Goal: Information Seeking & Learning: Learn about a topic

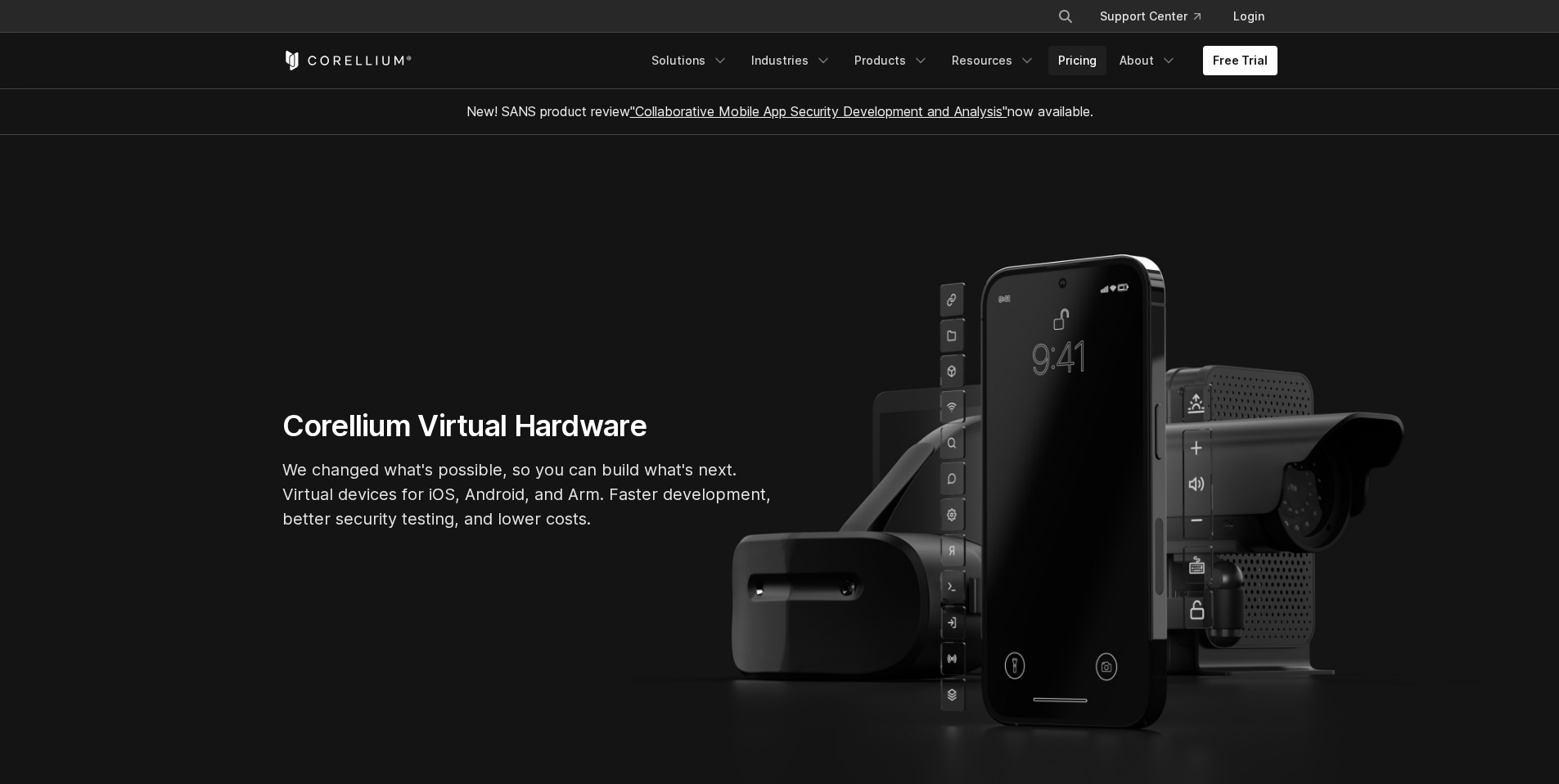
click at [1089, 61] on link "Pricing" at bounding box center [1077, 60] width 58 height 30
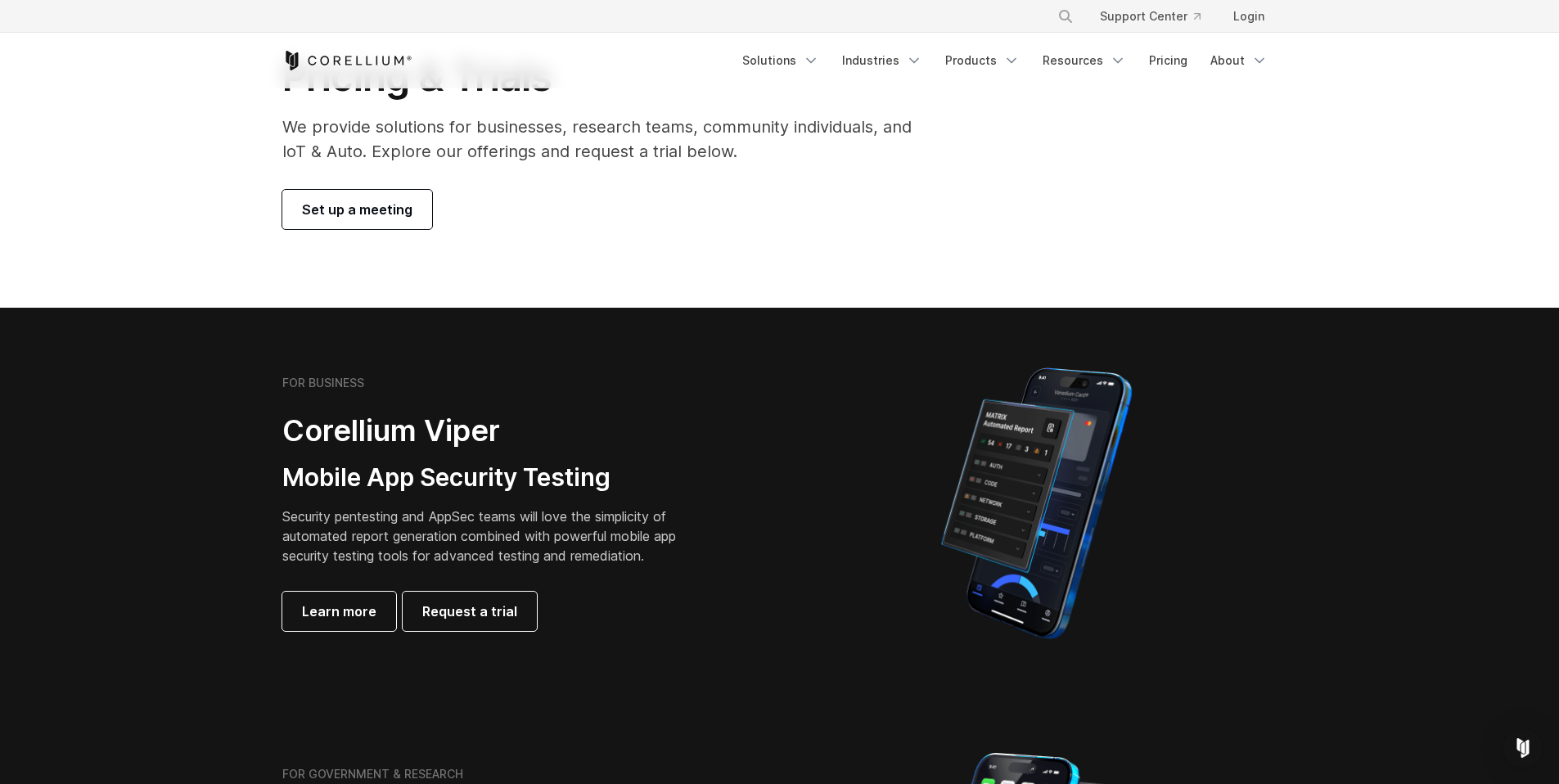
scroll to position [290, 0]
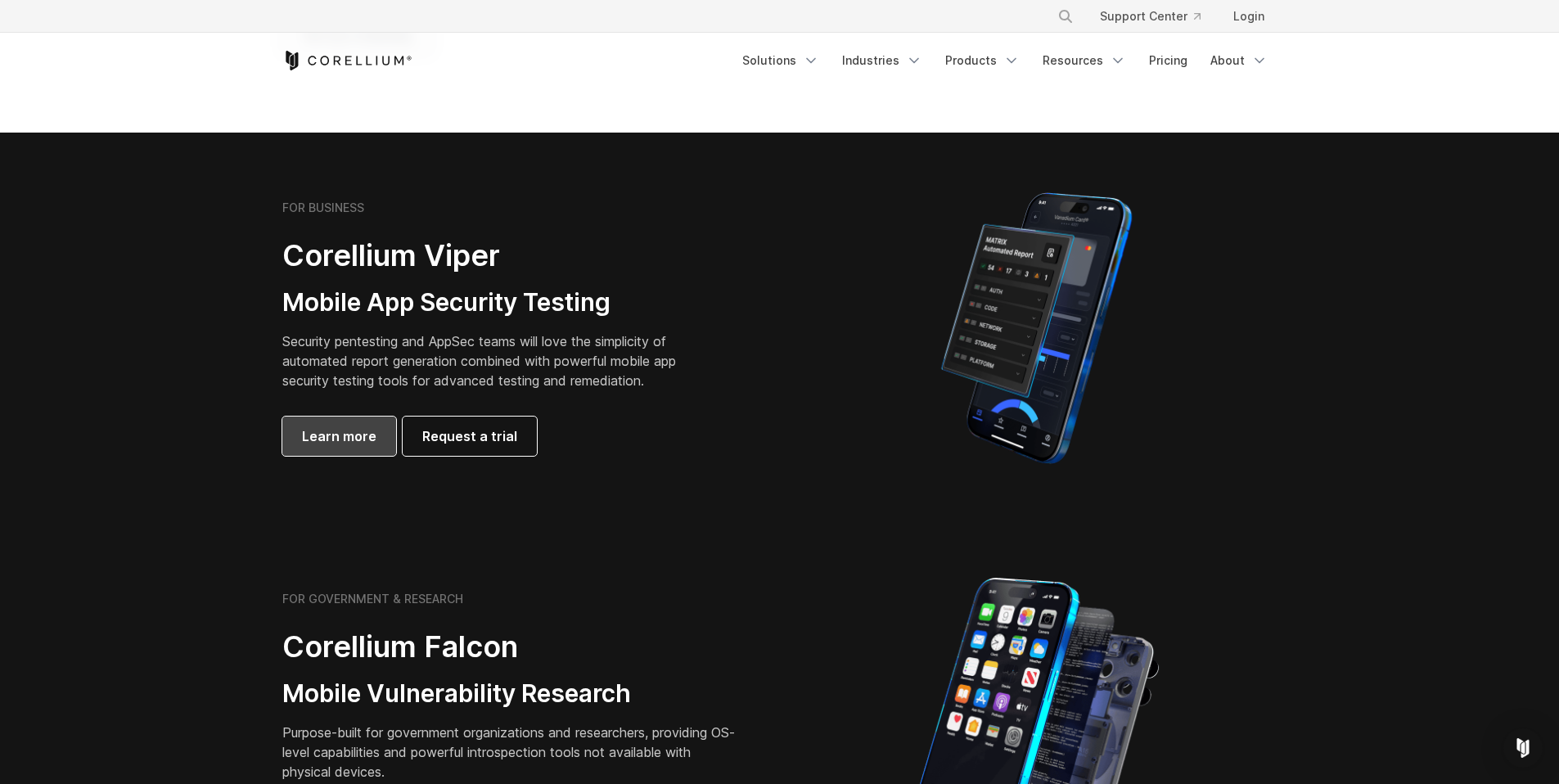
click at [337, 448] on link "Learn more" at bounding box center [339, 436] width 114 height 39
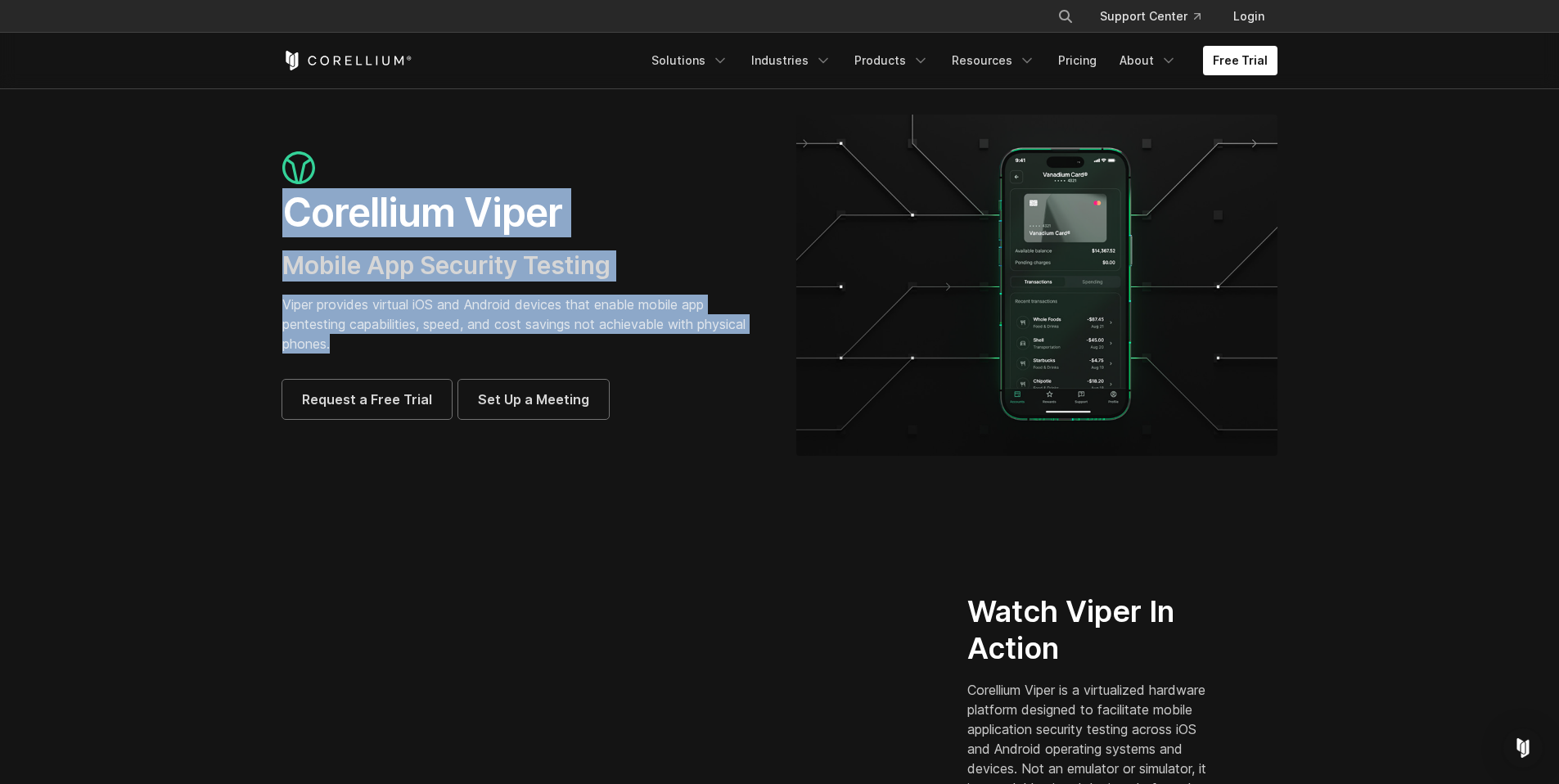
drag, startPoint x: 284, startPoint y: 204, endPoint x: 411, endPoint y: 338, distance: 184.6
click at [411, 338] on div "Corellium Viper Mobile App Security Testing Viper provides virtual iOS and Andr…" at bounding box center [523, 286] width 482 height 268
click at [411, 338] on p "Viper provides virtual iOS and Android devices that enable mobile app pentestin…" at bounding box center [523, 323] width 482 height 58
drag, startPoint x: 411, startPoint y: 338, endPoint x: 294, endPoint y: 205, distance: 177.1
click at [294, 205] on div "Corellium Viper Mobile App Security Testing Viper provides virtual iOS and Andr…" at bounding box center [523, 286] width 482 height 268
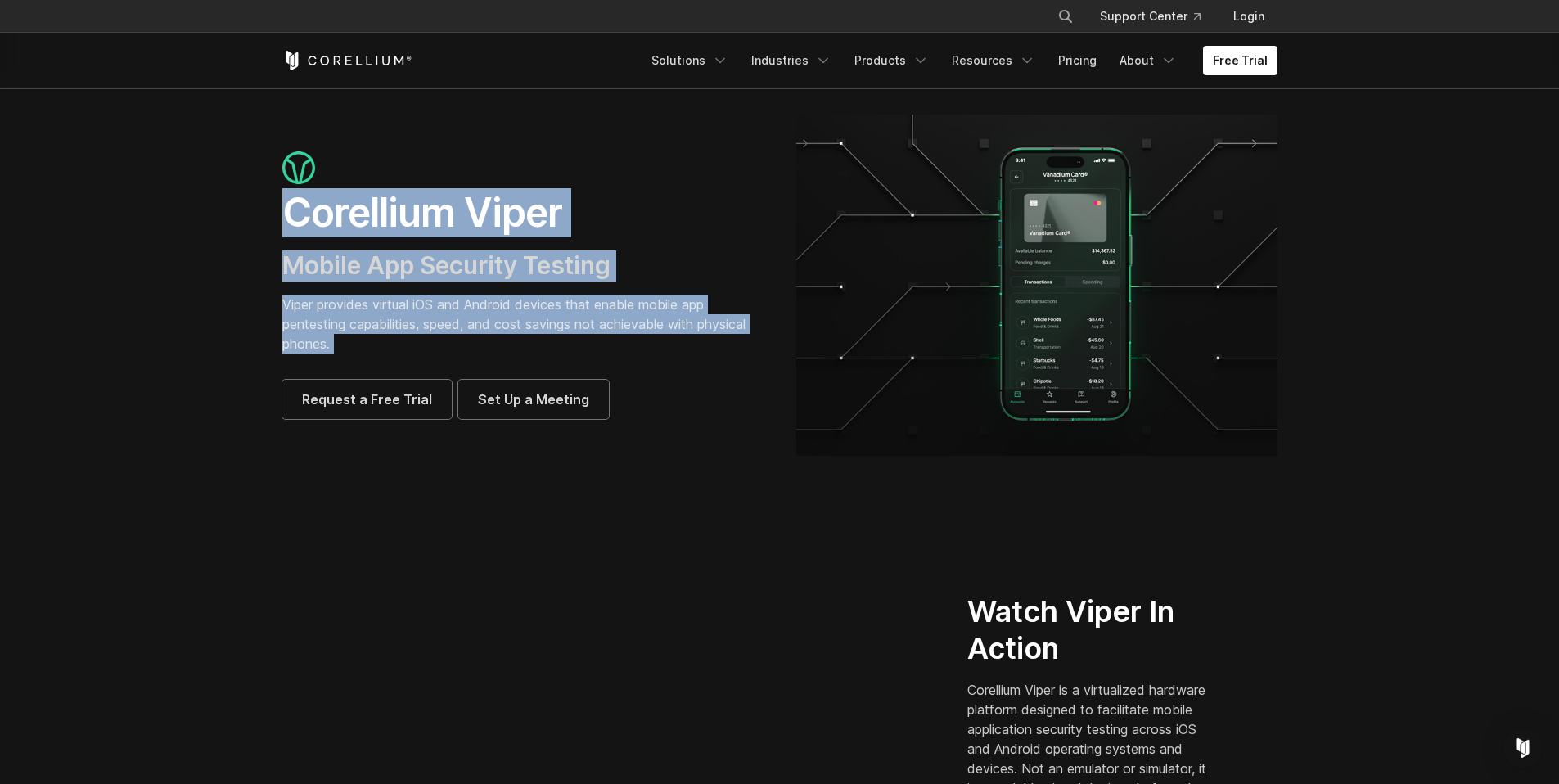
click at [294, 205] on h1 "Corellium Viper" at bounding box center [523, 213] width 482 height 49
drag, startPoint x: 294, startPoint y: 205, endPoint x: 360, endPoint y: 344, distance: 153.9
click at [360, 344] on div "Corellium Viper Mobile App Security Testing Viper provides virtual iOS and Andr…" at bounding box center [523, 286] width 482 height 268
click at [360, 344] on p "Viper provides virtual iOS and Android devices that enable mobile app pentestin…" at bounding box center [523, 323] width 482 height 58
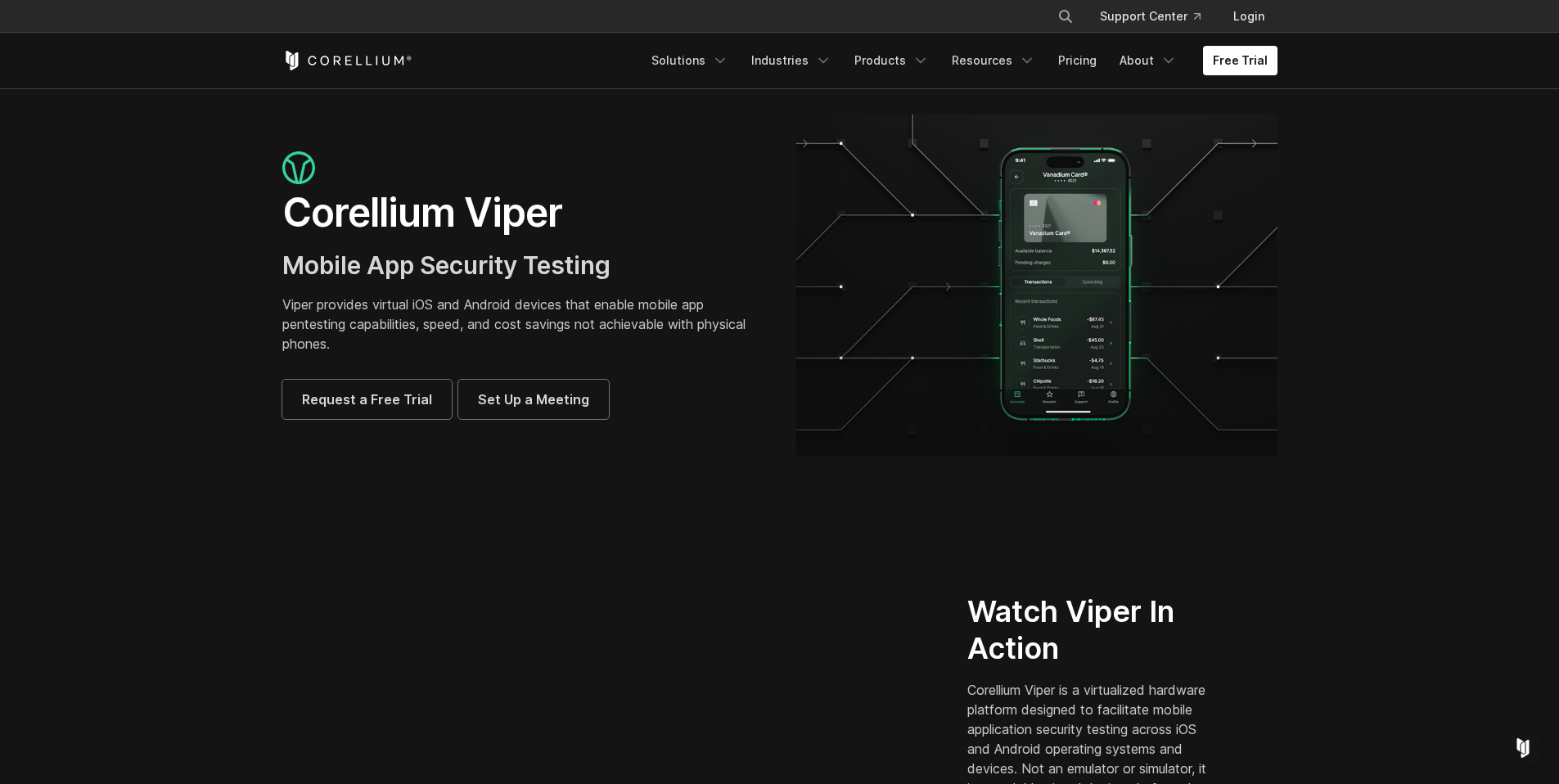
click at [287, 205] on h1 "Corellium Viper" at bounding box center [523, 213] width 482 height 49
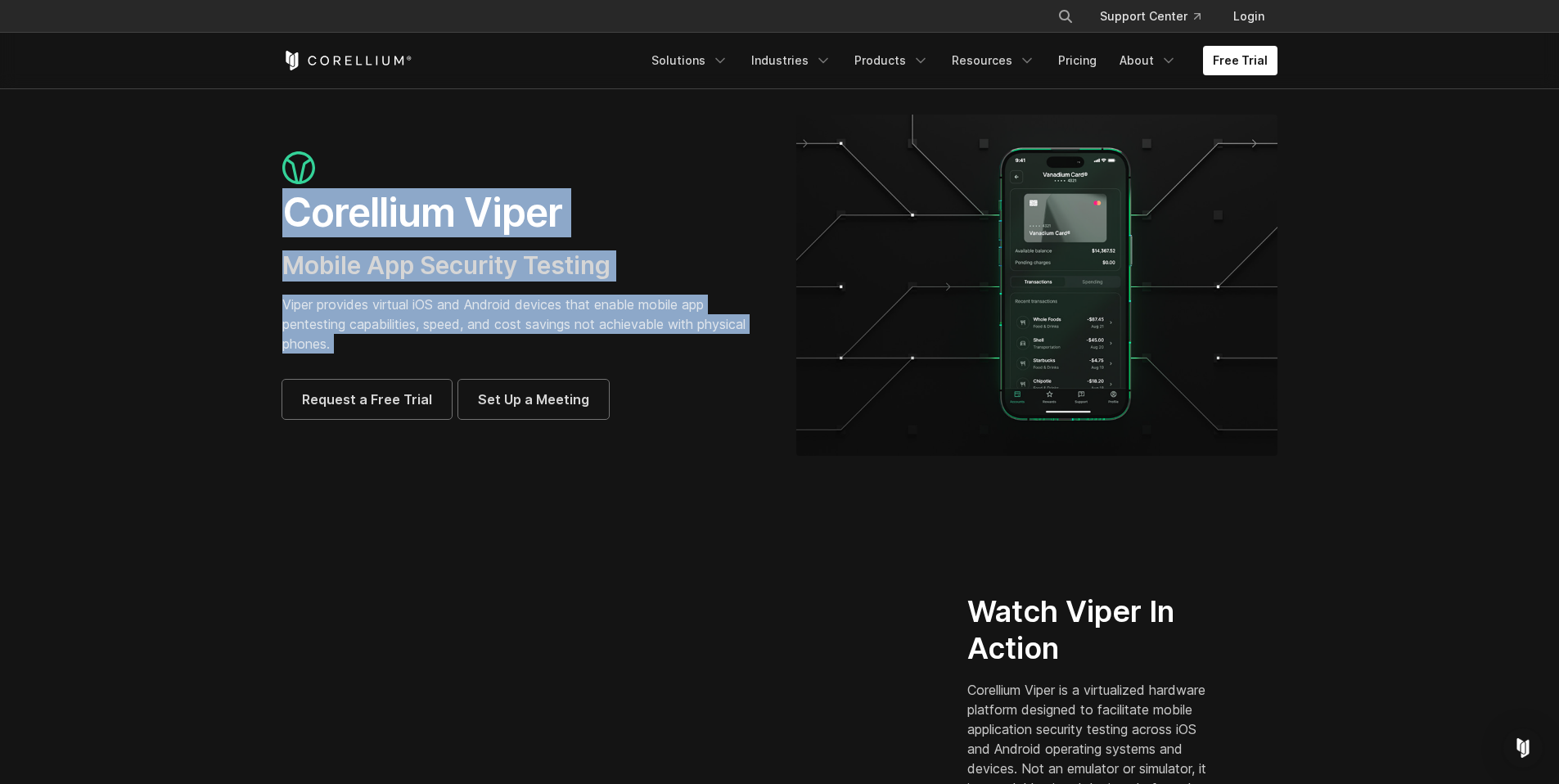
drag, startPoint x: 331, startPoint y: 230, endPoint x: 410, endPoint y: 347, distance: 141.2
click at [410, 347] on div "Corellium Viper Mobile App Security Testing Viper provides virtual iOS and Andr…" at bounding box center [523, 286] width 482 height 268
click at [410, 347] on p "Viper provides virtual iOS and Android devices that enable mobile app pentestin…" at bounding box center [523, 323] width 482 height 58
drag, startPoint x: 404, startPoint y: 332, endPoint x: 304, endPoint y: 219, distance: 150.9
click at [304, 219] on div "Corellium Viper Mobile App Security Testing Viper provides virtual iOS and Andr…" at bounding box center [523, 286] width 482 height 268
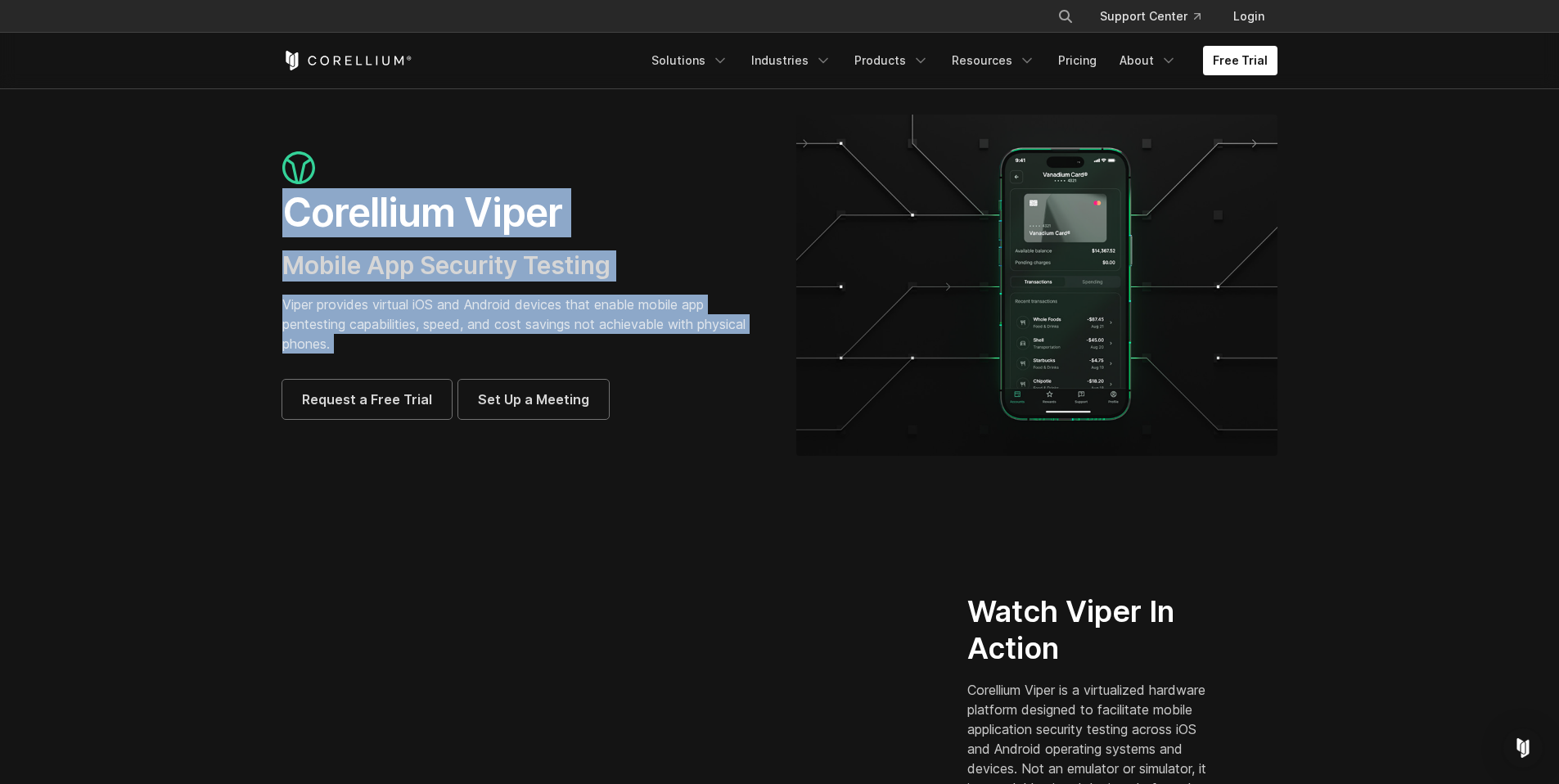
click at [304, 219] on h1 "Corellium Viper" at bounding box center [523, 213] width 482 height 49
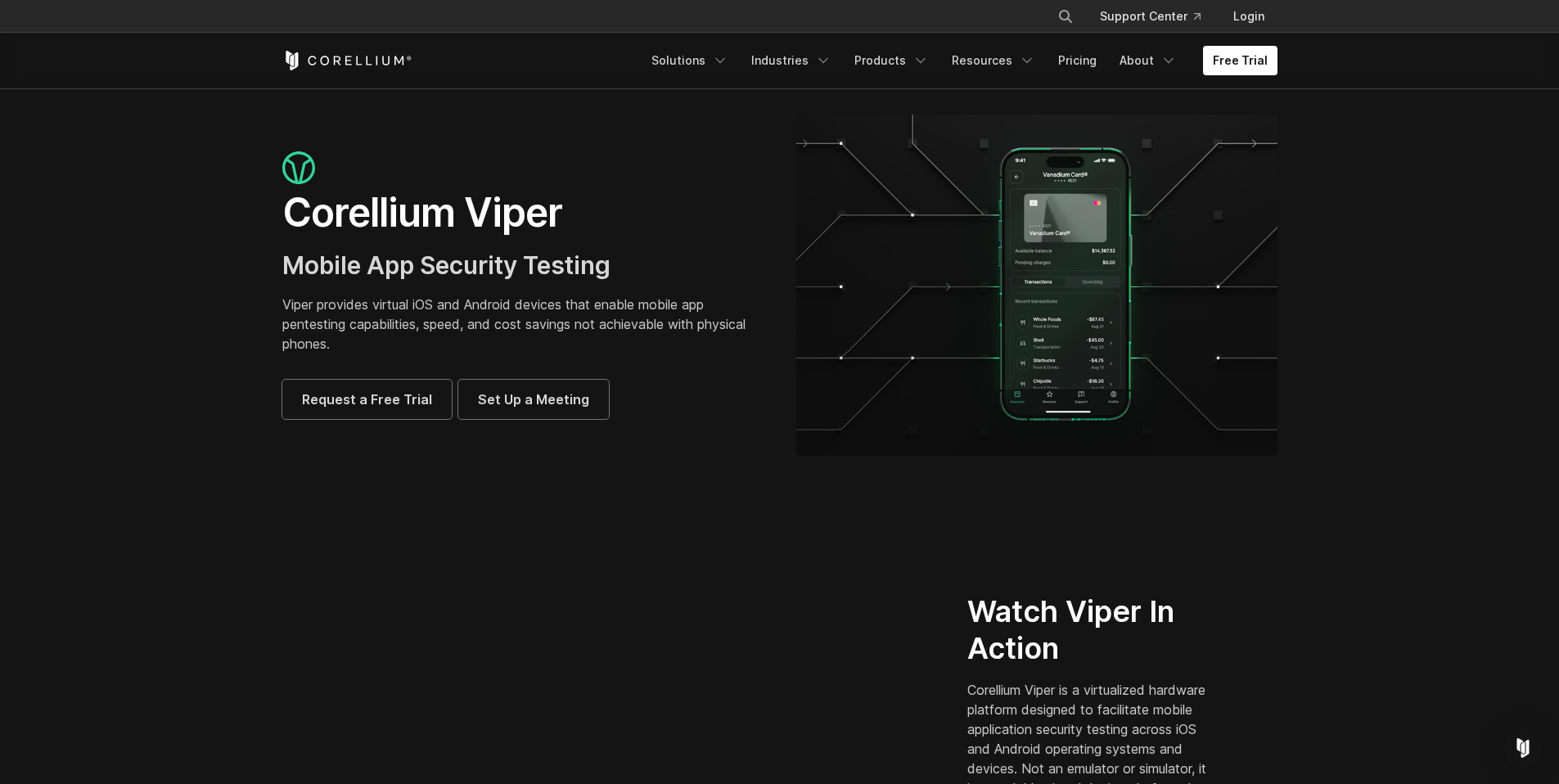
drag, startPoint x: 304, startPoint y: 219, endPoint x: 358, endPoint y: 357, distance: 148.2
click at [358, 357] on div "Corellium Viper Mobile App Security Testing Viper provides virtual iOS and Andr…" at bounding box center [523, 286] width 482 height 268
click at [197, 348] on section "Corellium Viper Mobile App Security Testing Viper provides virtual iOS and Andr…" at bounding box center [779, 292] width 1559 height 407
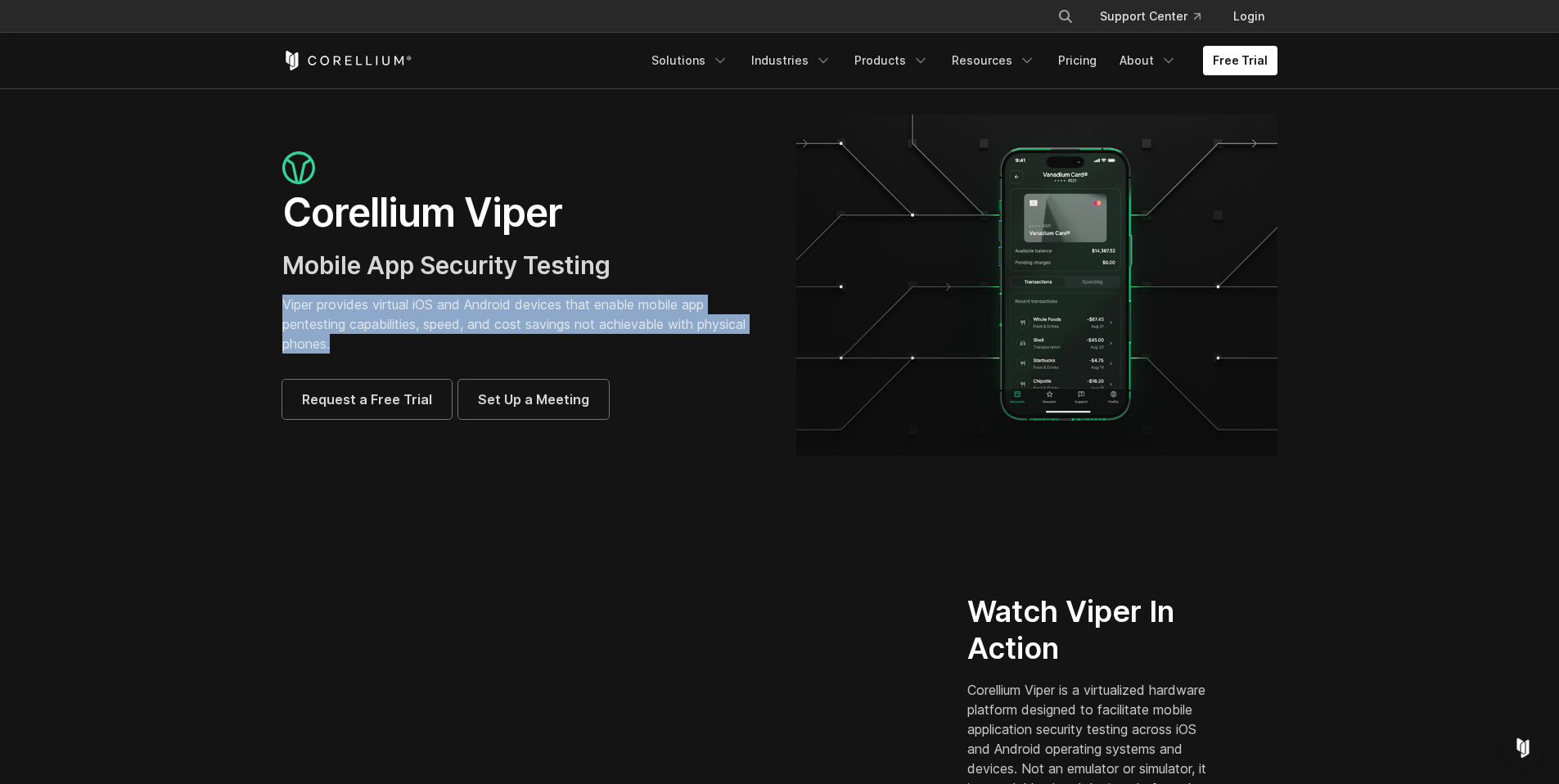
drag, startPoint x: 282, startPoint y: 292, endPoint x: 429, endPoint y: 345, distance: 156.3
click at [422, 343] on div "Corellium Viper Mobile App Security Testing Viper provides virtual iOS and Andr…" at bounding box center [523, 286] width 482 height 268
click at [429, 345] on p "Viper provides virtual iOS and Android devices that enable mobile app pentestin…" at bounding box center [523, 323] width 482 height 58
drag, startPoint x: 421, startPoint y: 340, endPoint x: 266, endPoint y: 296, distance: 161.1
click at [266, 296] on div "Corellium Viper Mobile App Security Testing Viper provides virtual iOS and Andr…" at bounding box center [523, 286] width 514 height 268
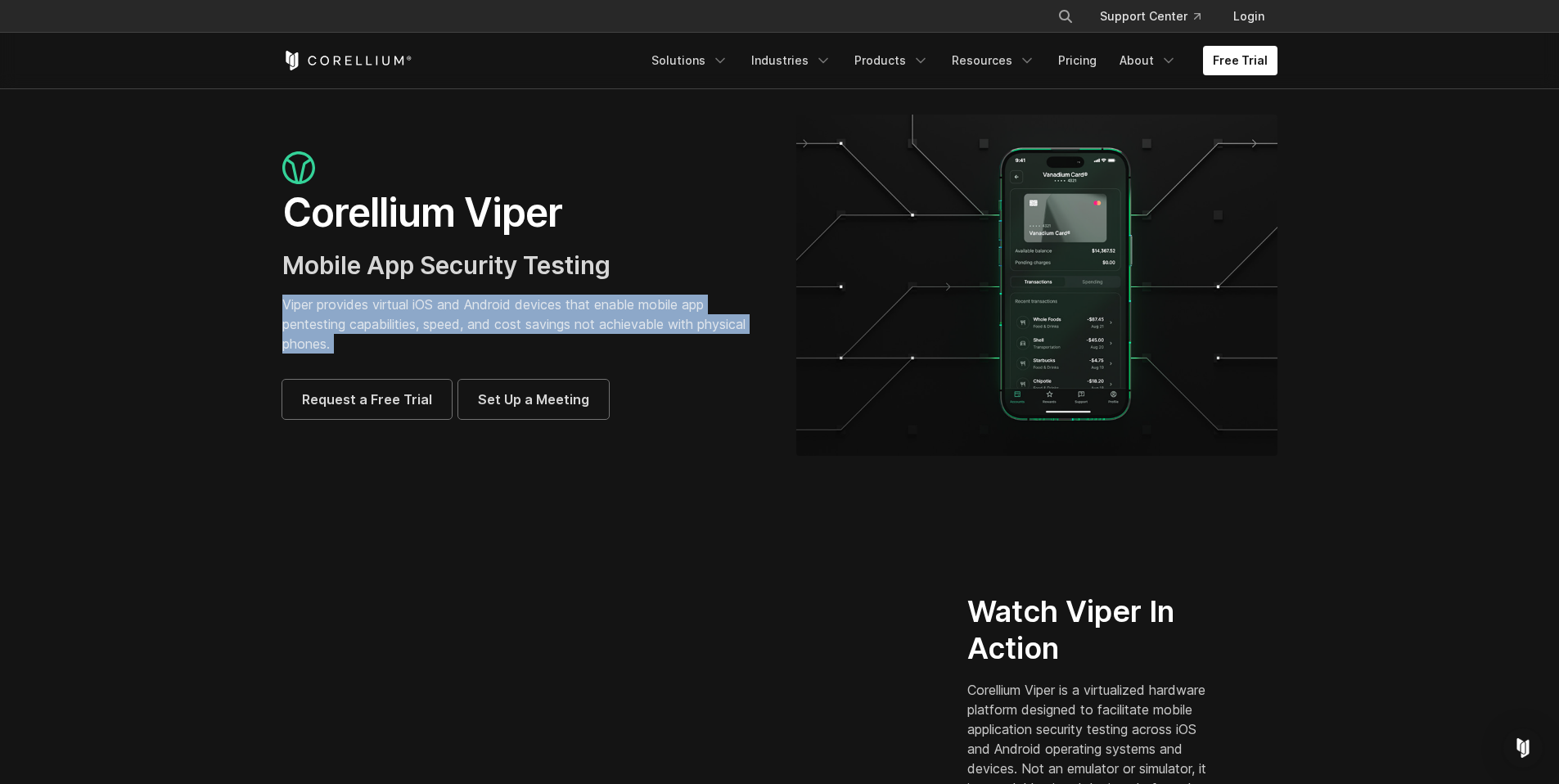
click at [266, 296] on div "Corellium Viper Mobile App Security Testing Viper provides virtual iOS and Andr…" at bounding box center [523, 286] width 514 height 268
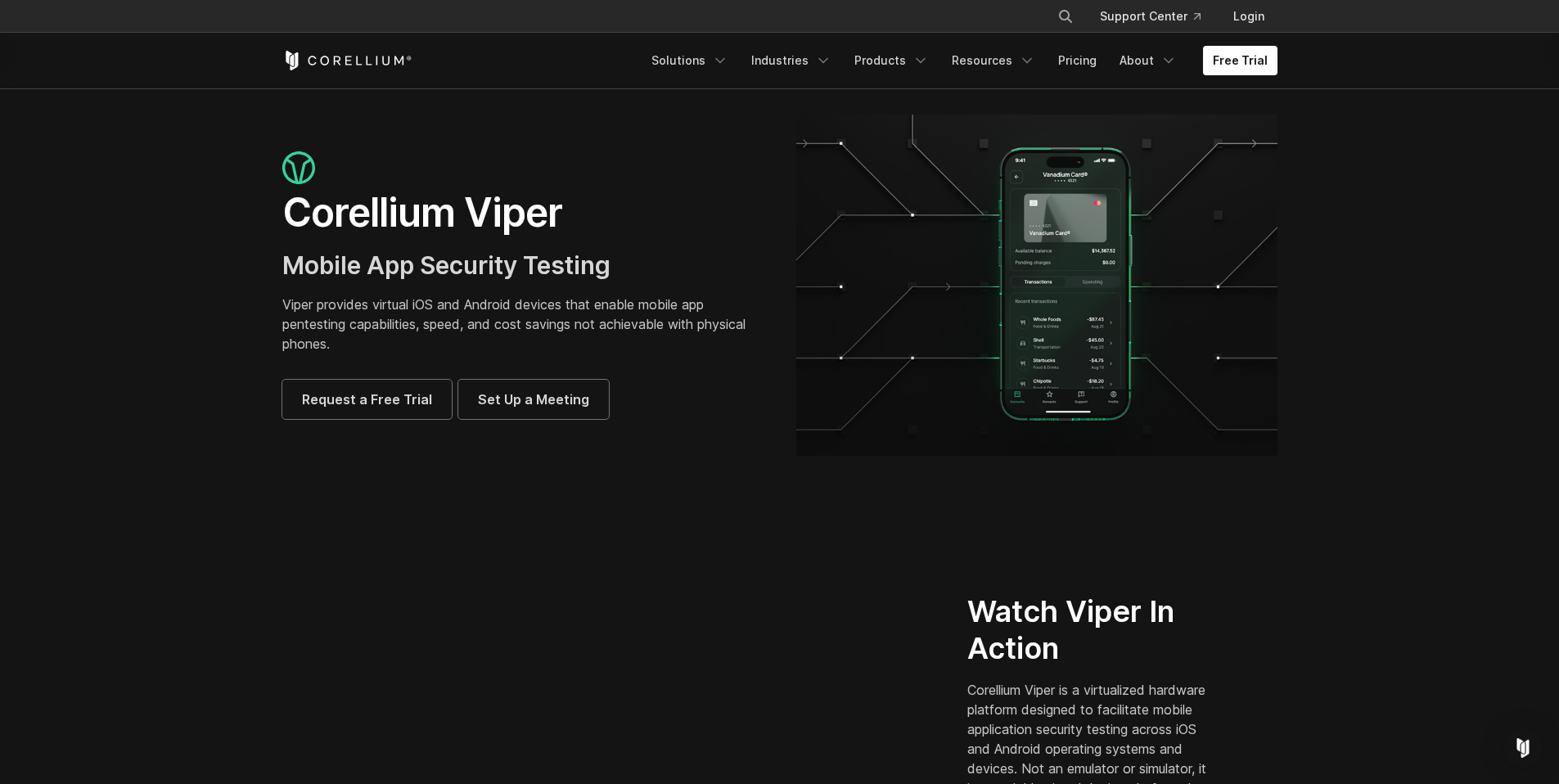
click at [205, 382] on section "Corellium Viper Mobile App Security Testing Viper provides virtual iOS and Andr…" at bounding box center [779, 292] width 1559 height 407
